Goal: Find specific page/section: Find specific page/section

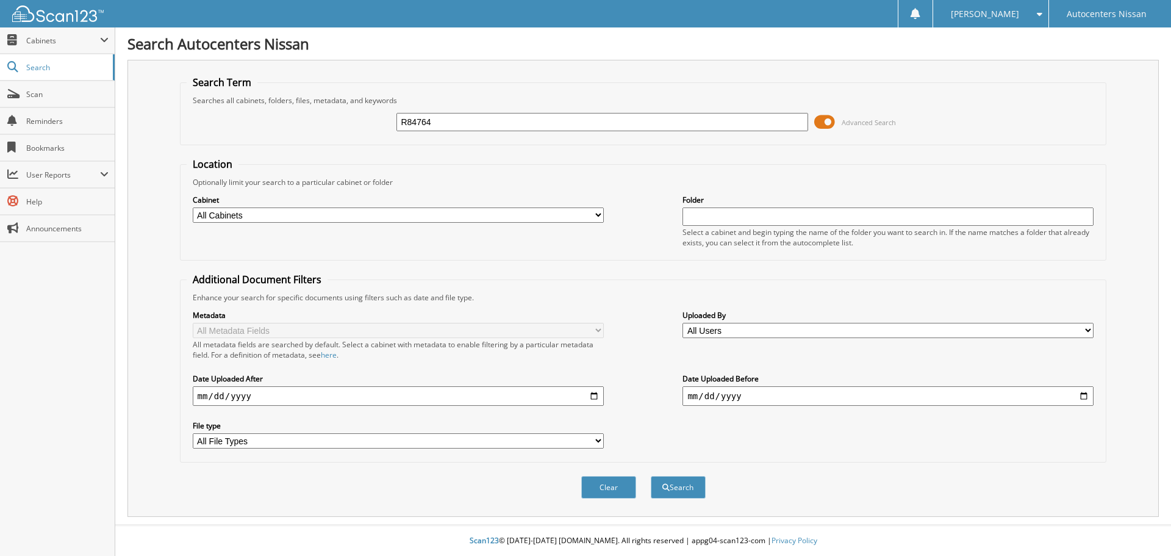
type input "R84764"
click at [651, 476] on button "Search" at bounding box center [678, 487] width 55 height 23
type input "R84764"
click at [663, 491] on span "submit" at bounding box center [666, 487] width 7 height 7
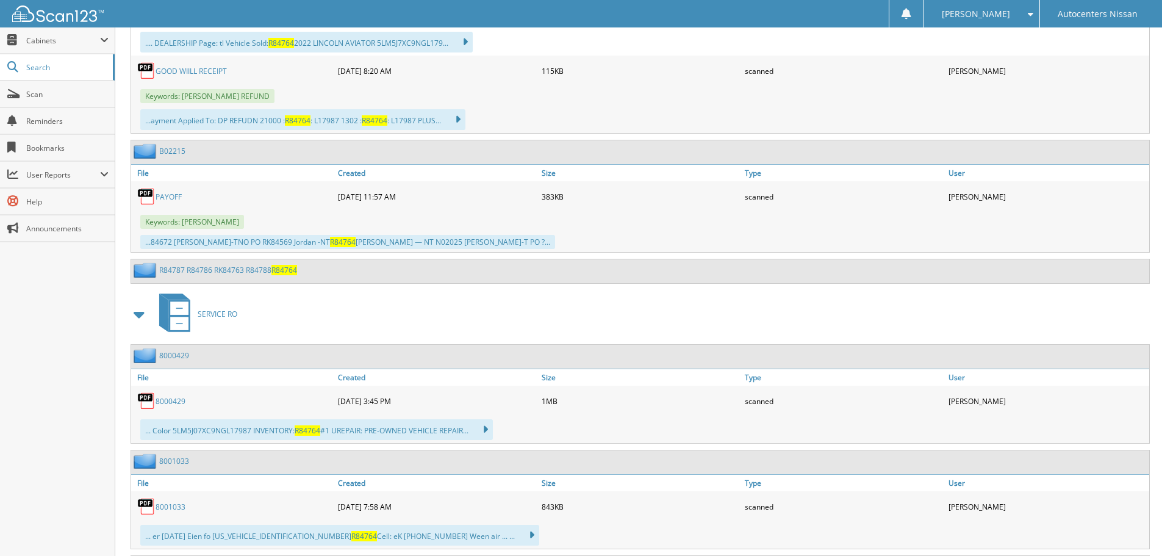
scroll to position [793, 0]
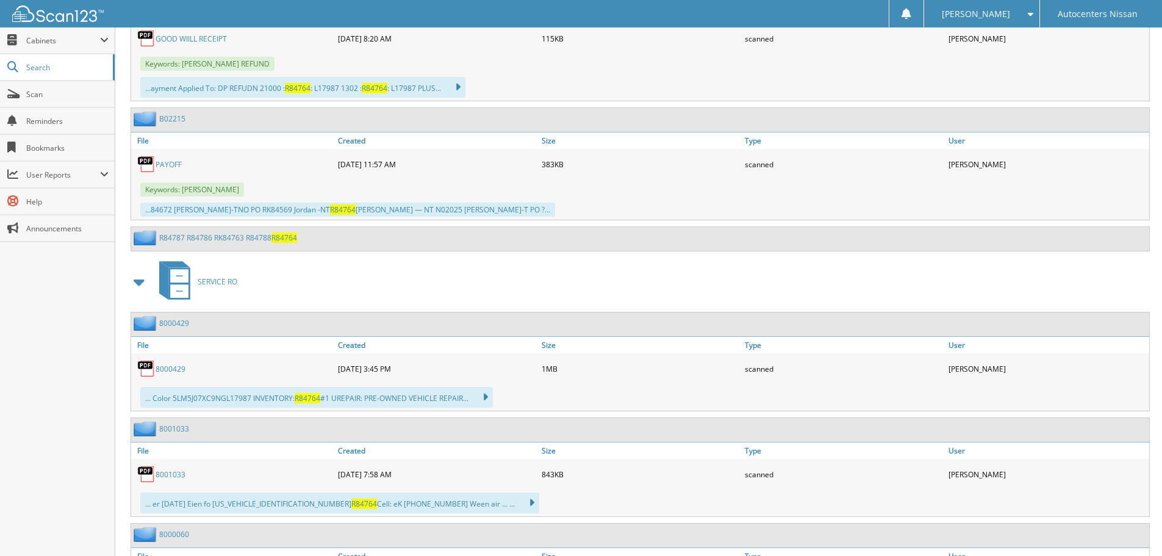
click at [175, 373] on link "8000429" at bounding box center [171, 369] width 30 height 10
